Goal: Browse casually: Explore the website without a specific task or goal

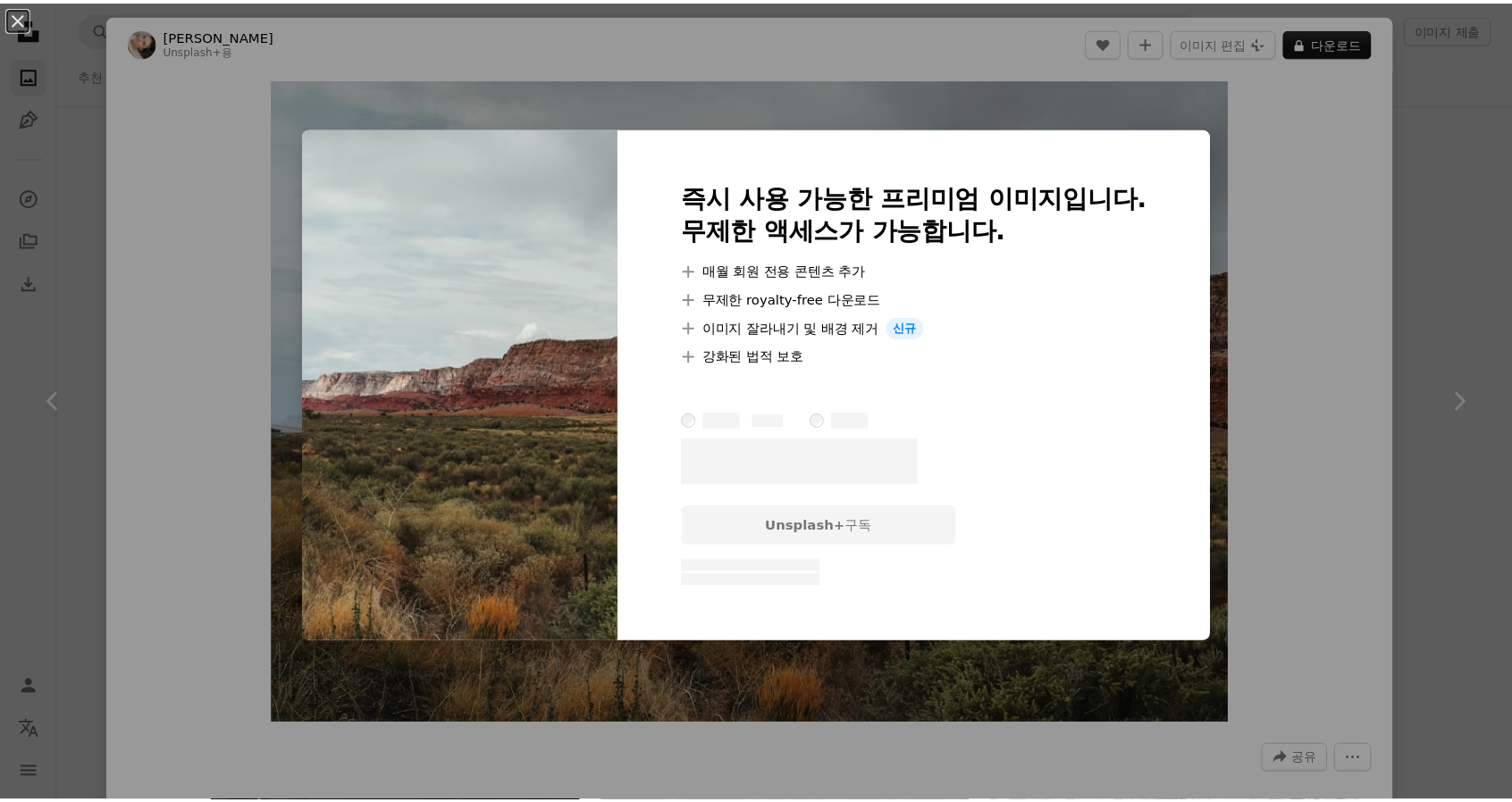
scroll to position [18855, 0]
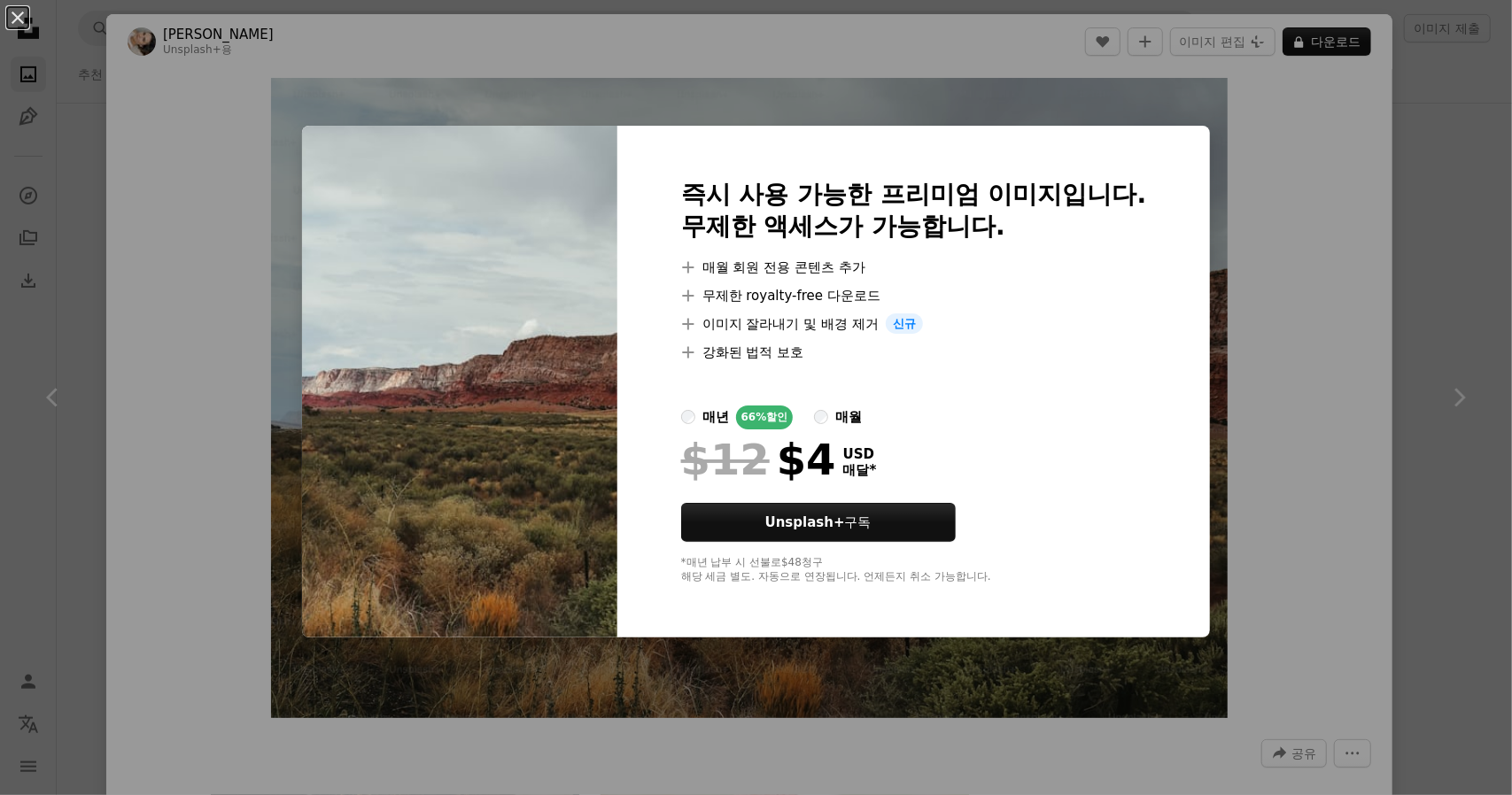
click at [1261, 181] on div "An X shape 즉시 사용 가능한 프리미엄 이미지입니다. 무제한 액세스가 가능합니다. A plus sign 매월 회원 전용 콘텐츠 추가 A…" at bounding box center [756, 397] width 1512 height 795
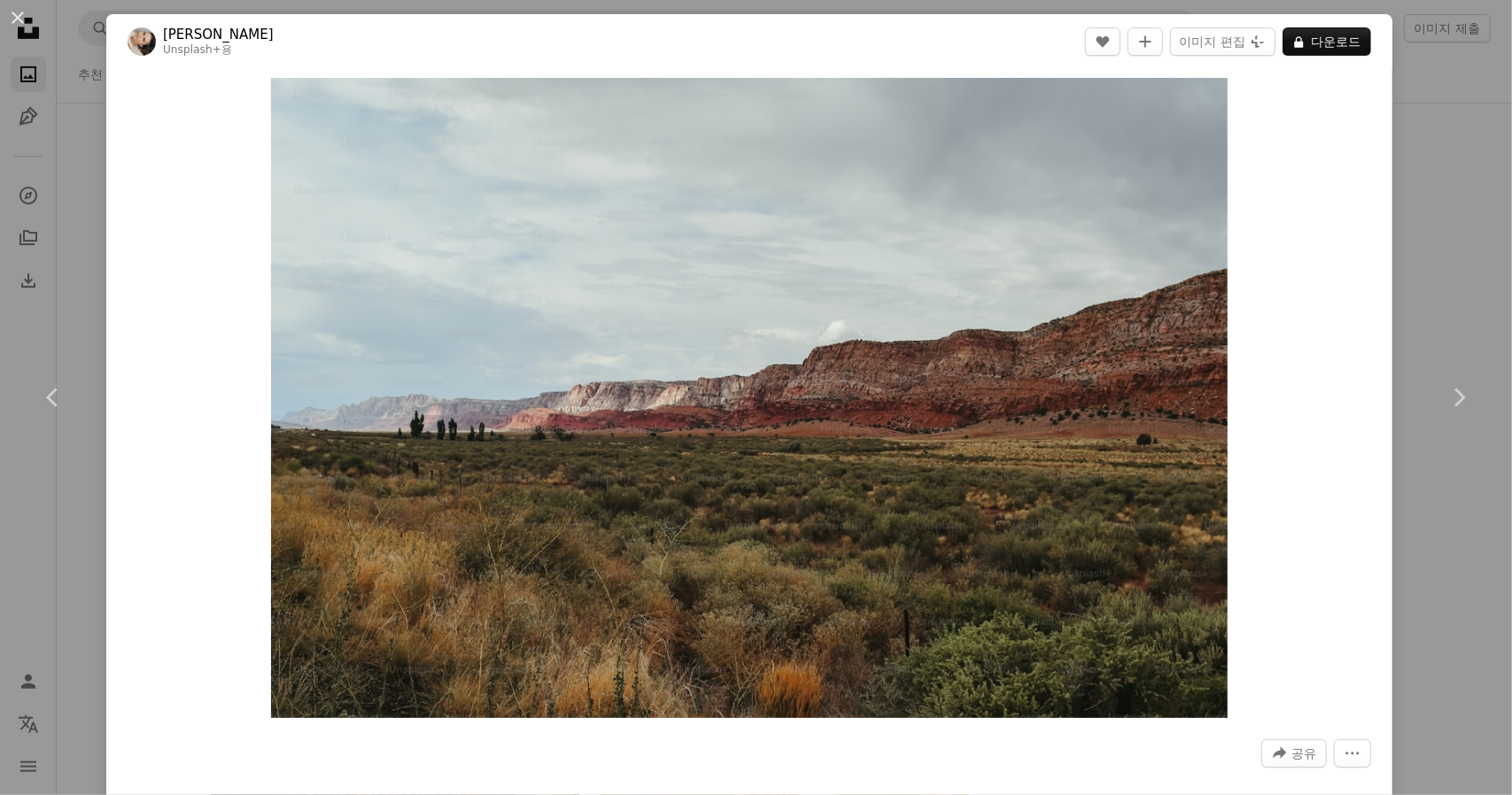
click at [1437, 187] on div "An X shape Chevron left Chevron right [PERSON_NAME] Unsplash+ 용 A heart A plus …" at bounding box center [756, 397] width 1512 height 795
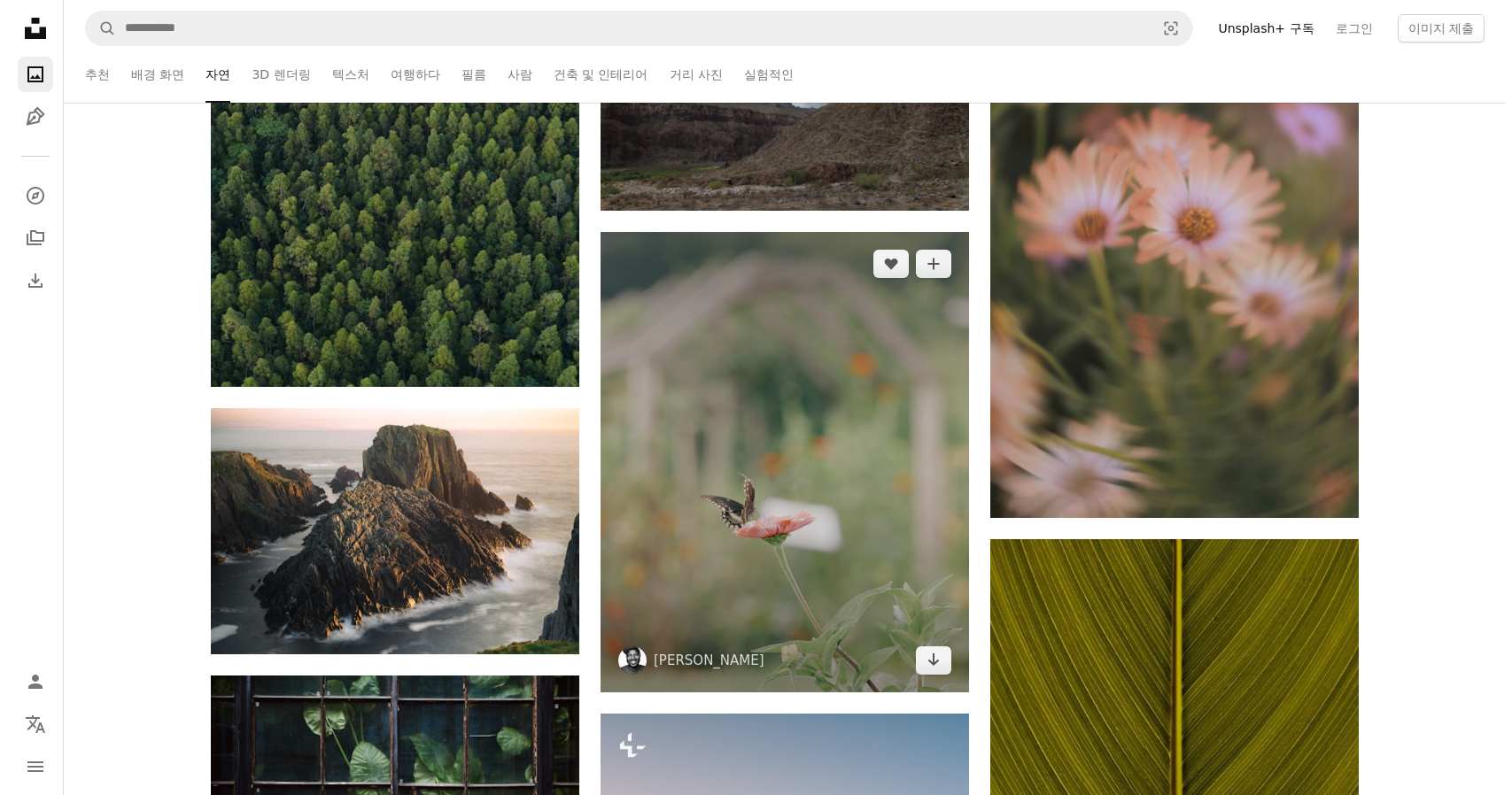
scroll to position [19311, 0]
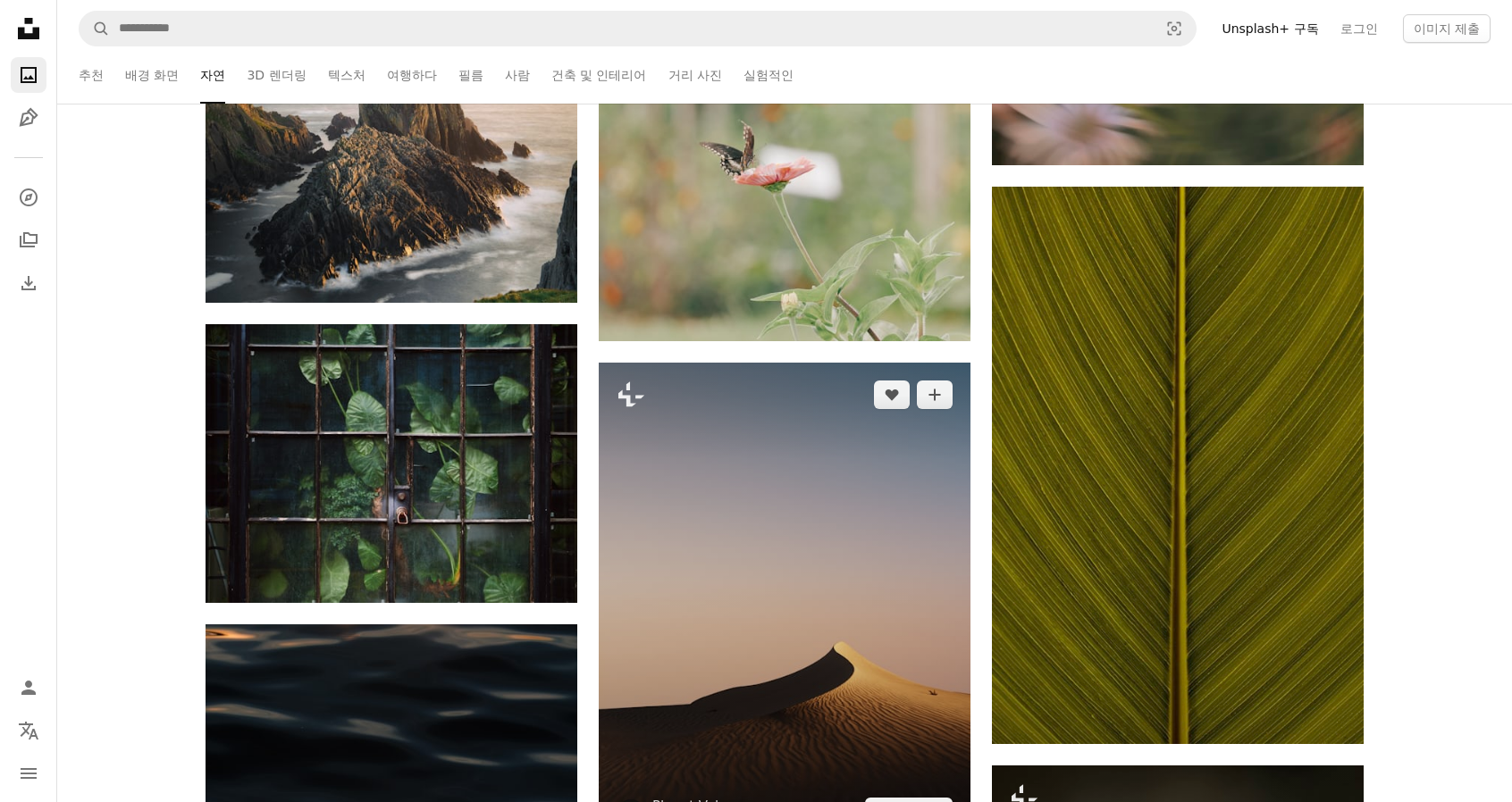
click at [772, 440] on img at bounding box center [784, 603] width 372 height 481
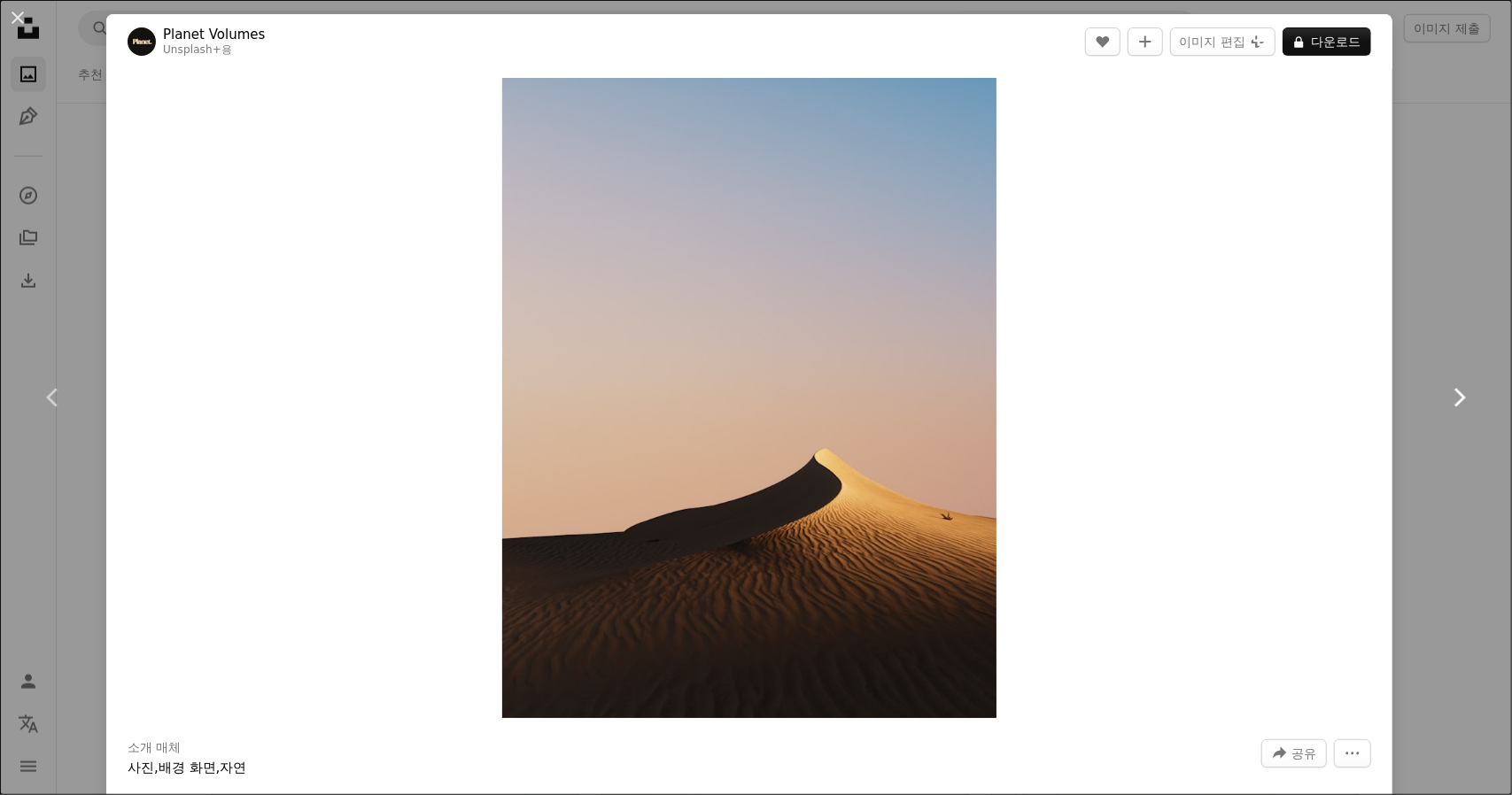
click at [1468, 334] on link "Chevron right" at bounding box center [1459, 398] width 106 height 170
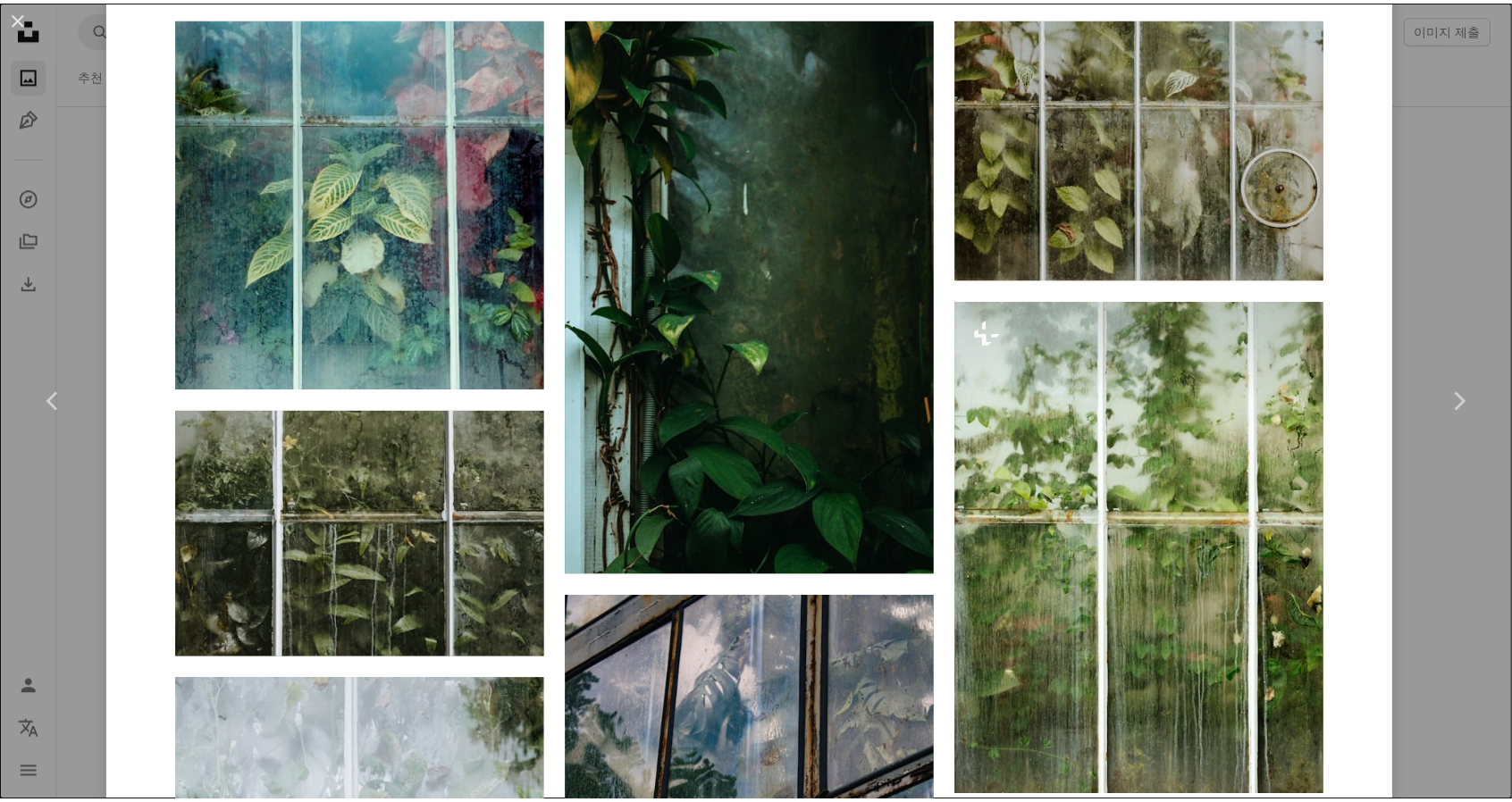
scroll to position [1340, 0]
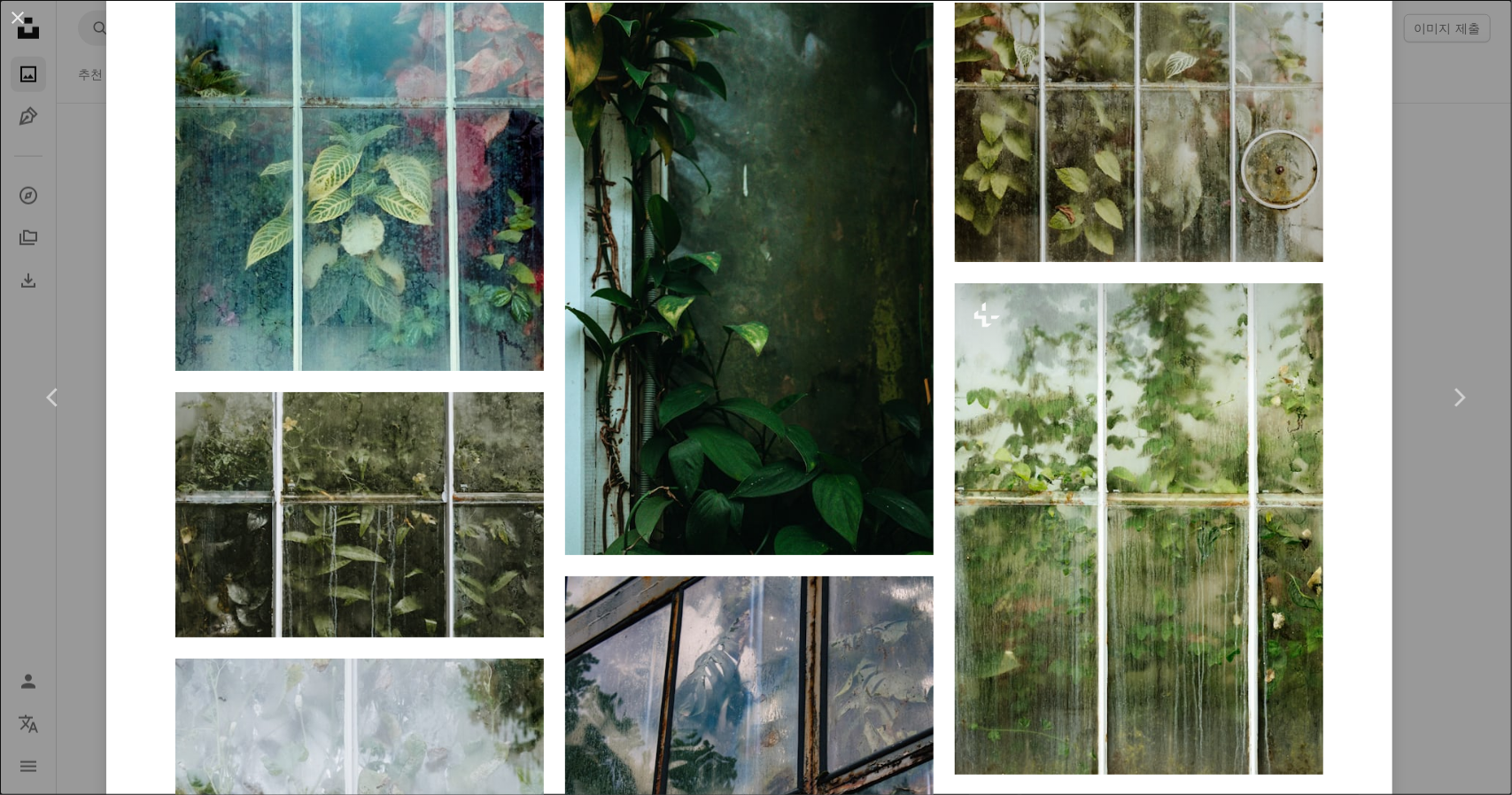
drag, startPoint x: 24, startPoint y: 19, endPoint x: 249, endPoint y: 184, distance: 279.0
click at [24, 19] on button "An X shape" at bounding box center [17, 17] width 21 height 21
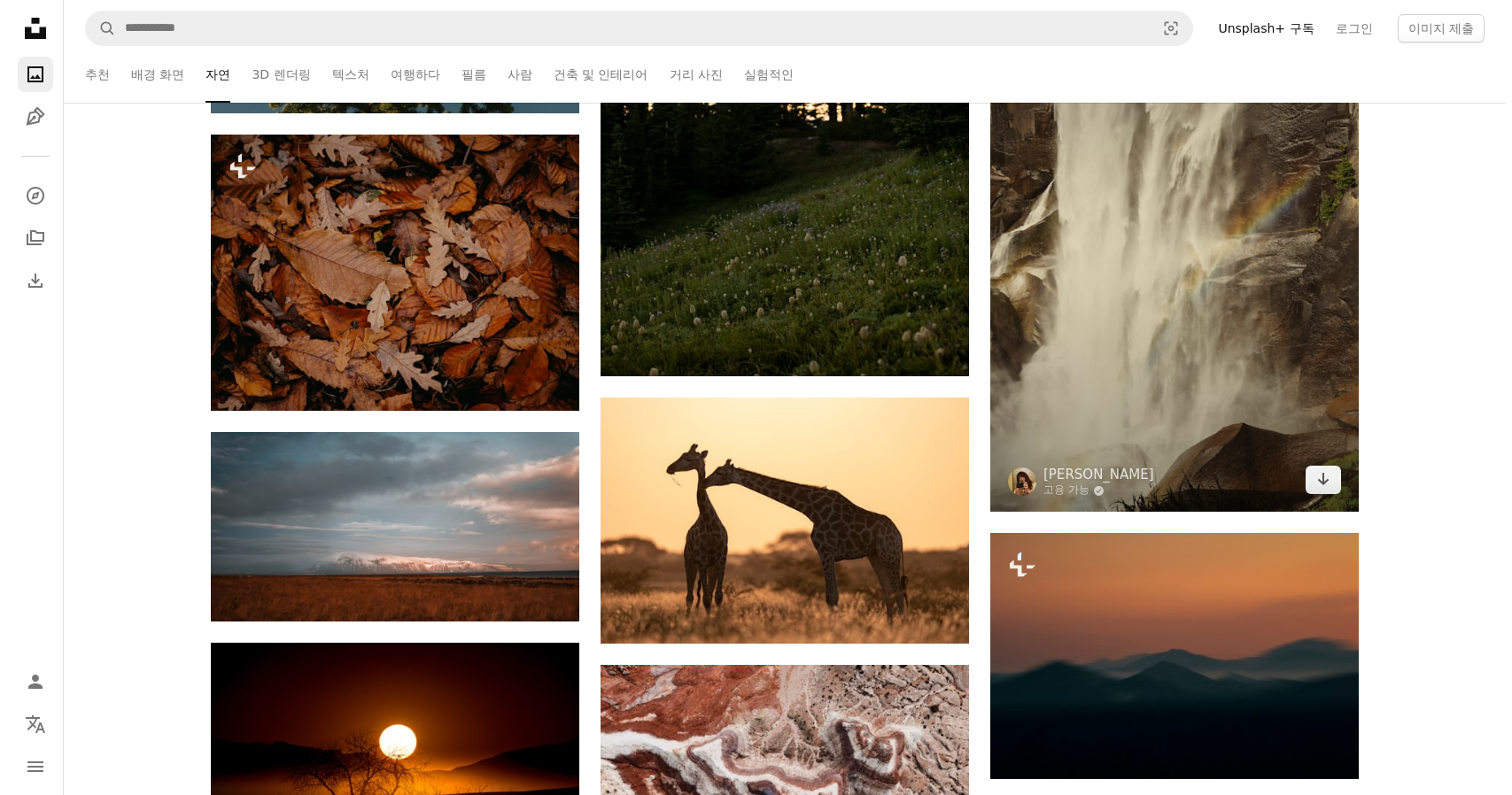
scroll to position [22234, 0]
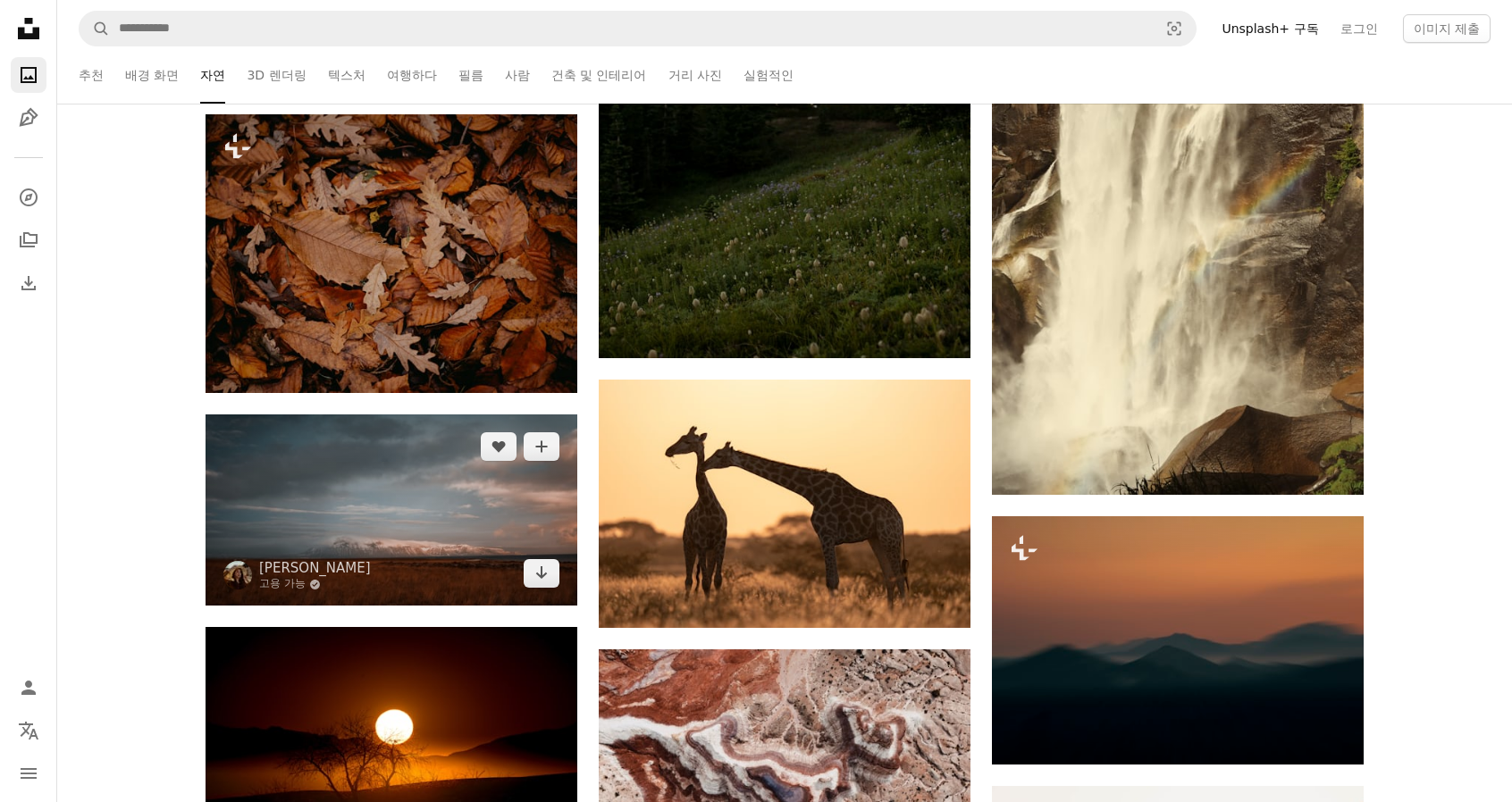
click at [433, 537] on img at bounding box center [391, 510] width 372 height 192
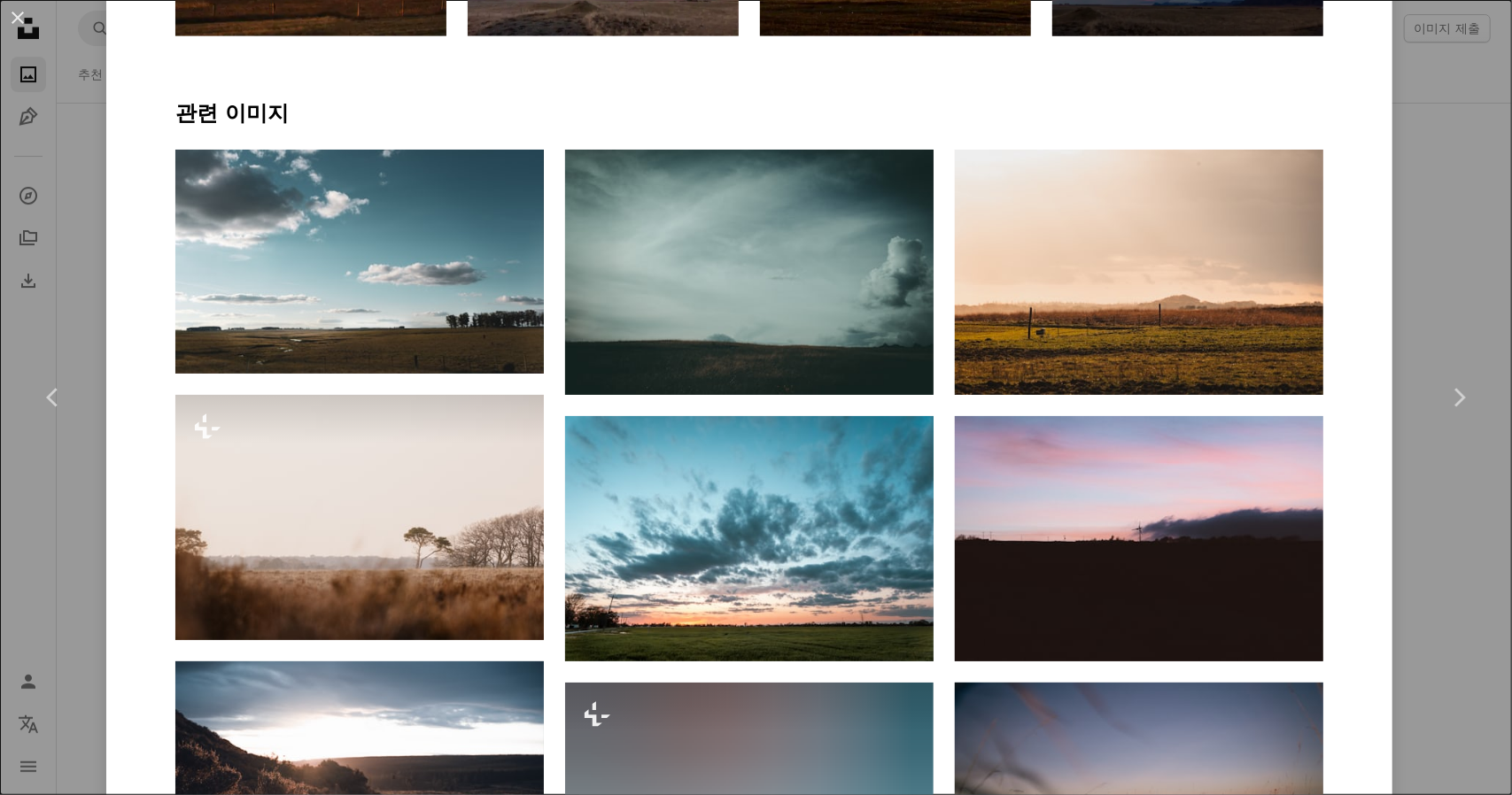
scroll to position [1329, 0]
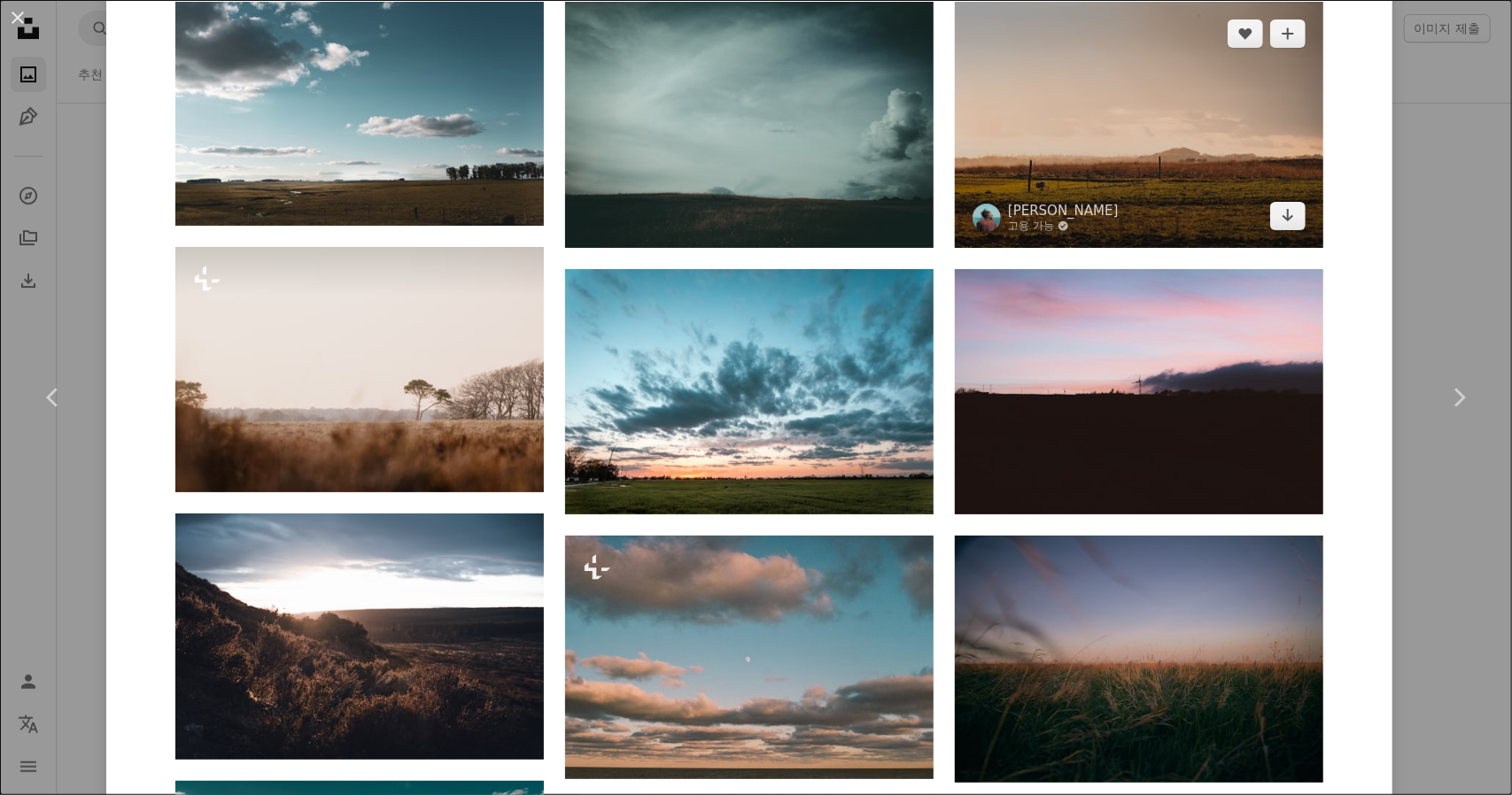
click at [1206, 109] on img at bounding box center [1140, 125] width 368 height 246
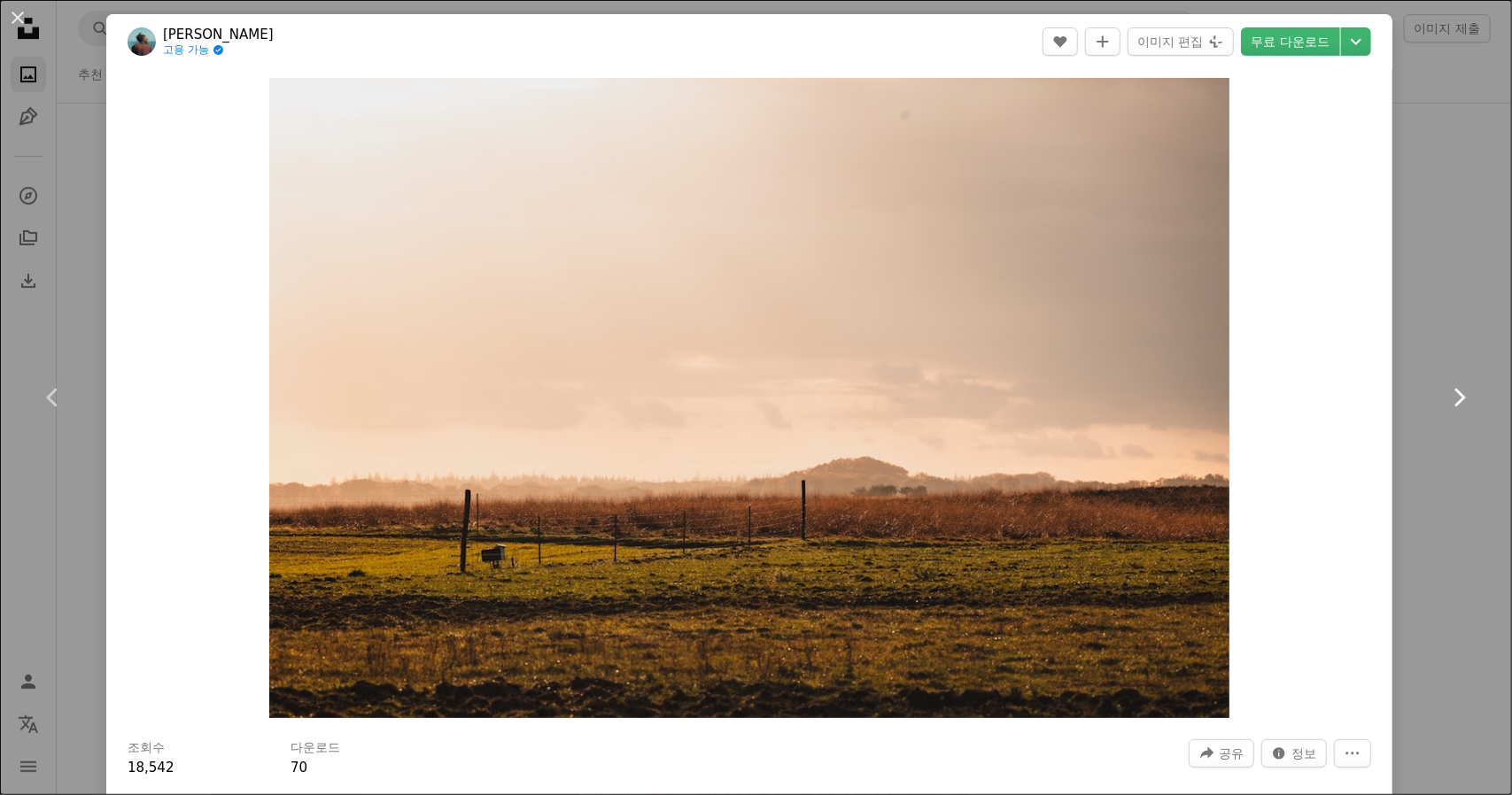
click at [1457, 321] on link "Chevron right" at bounding box center [1459, 398] width 106 height 170
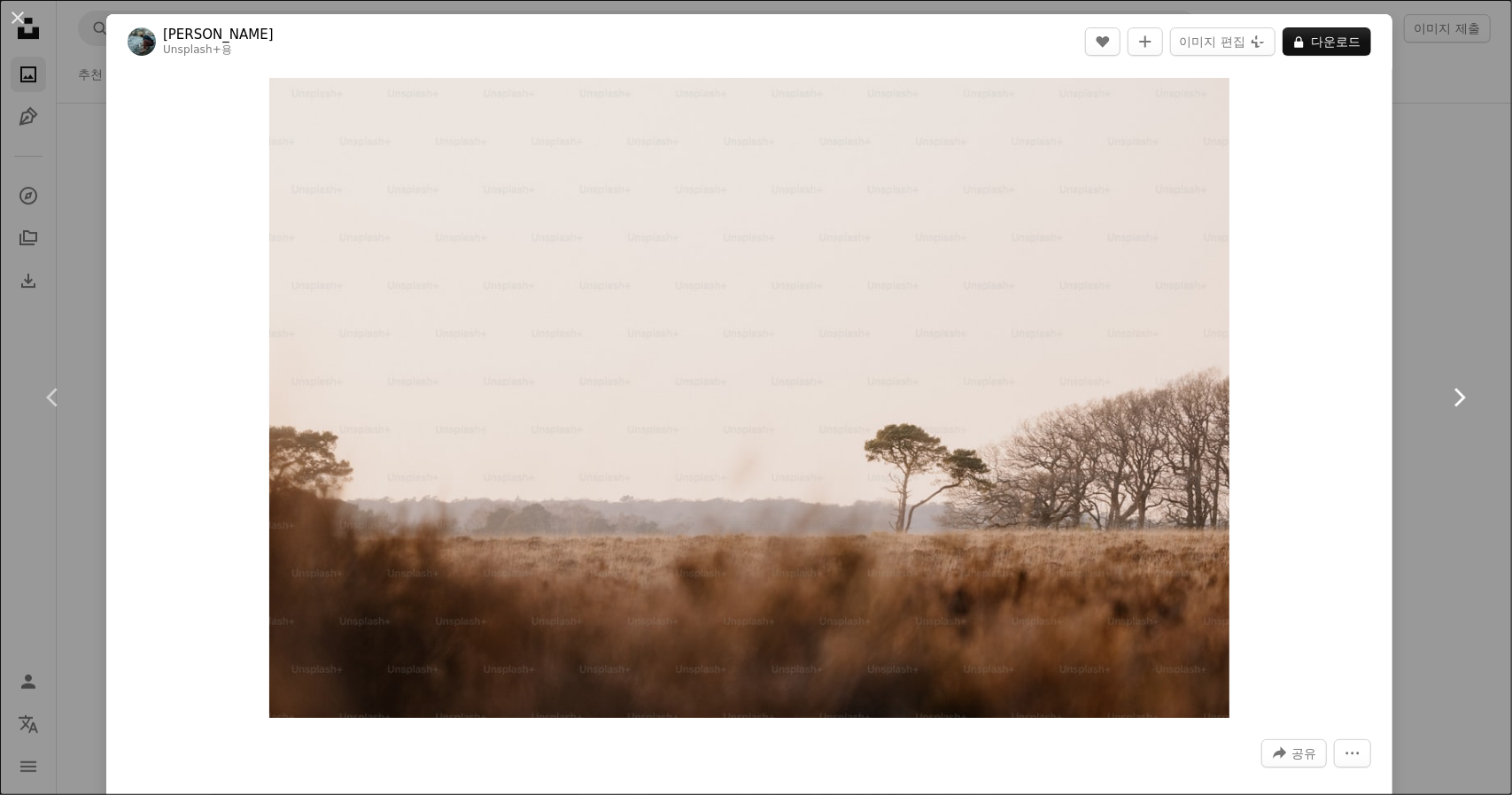
click at [1454, 321] on link "Chevron right" at bounding box center [1459, 398] width 106 height 170
